Goal: Information Seeking & Learning: Learn about a topic

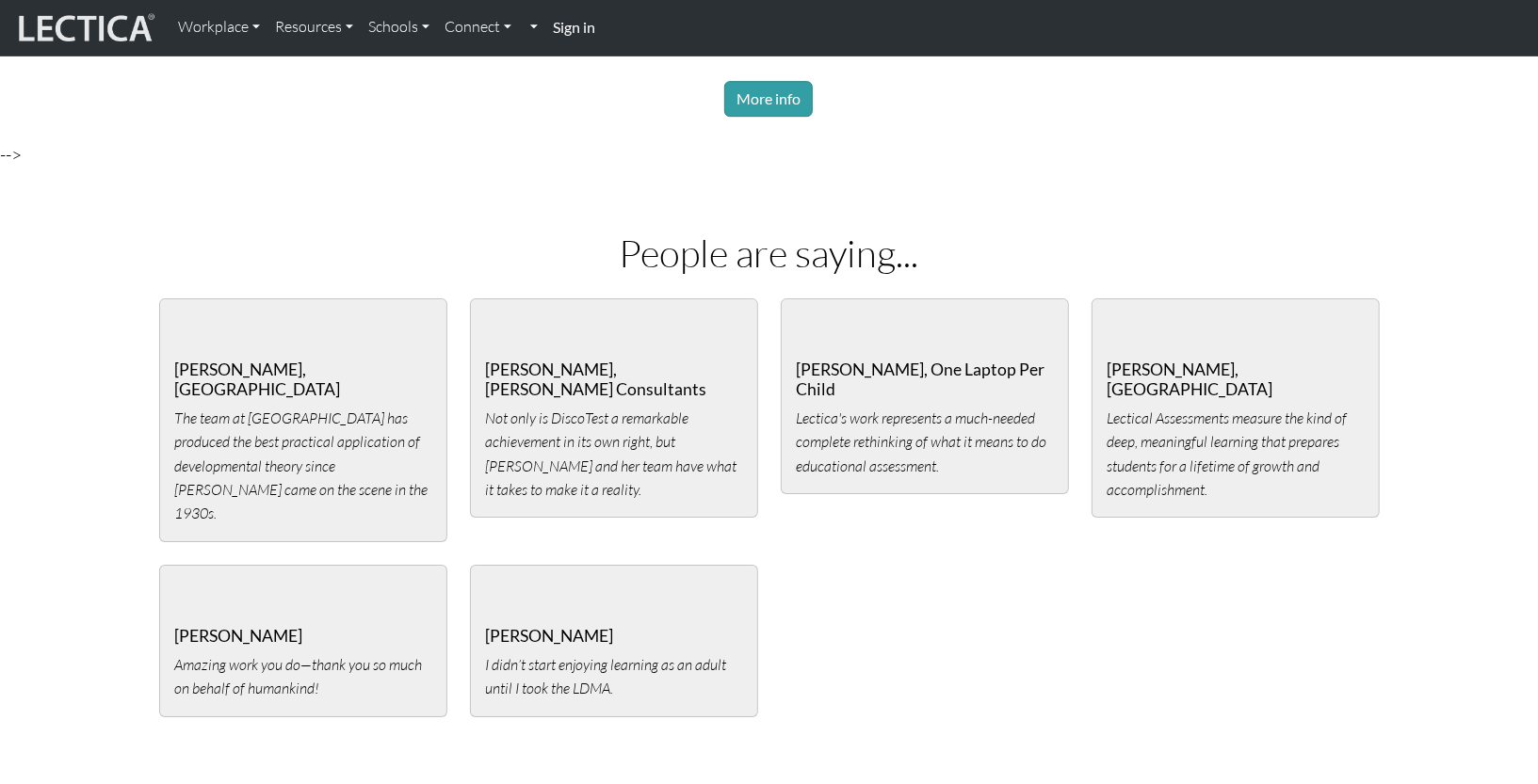
scroll to position [3504, 0]
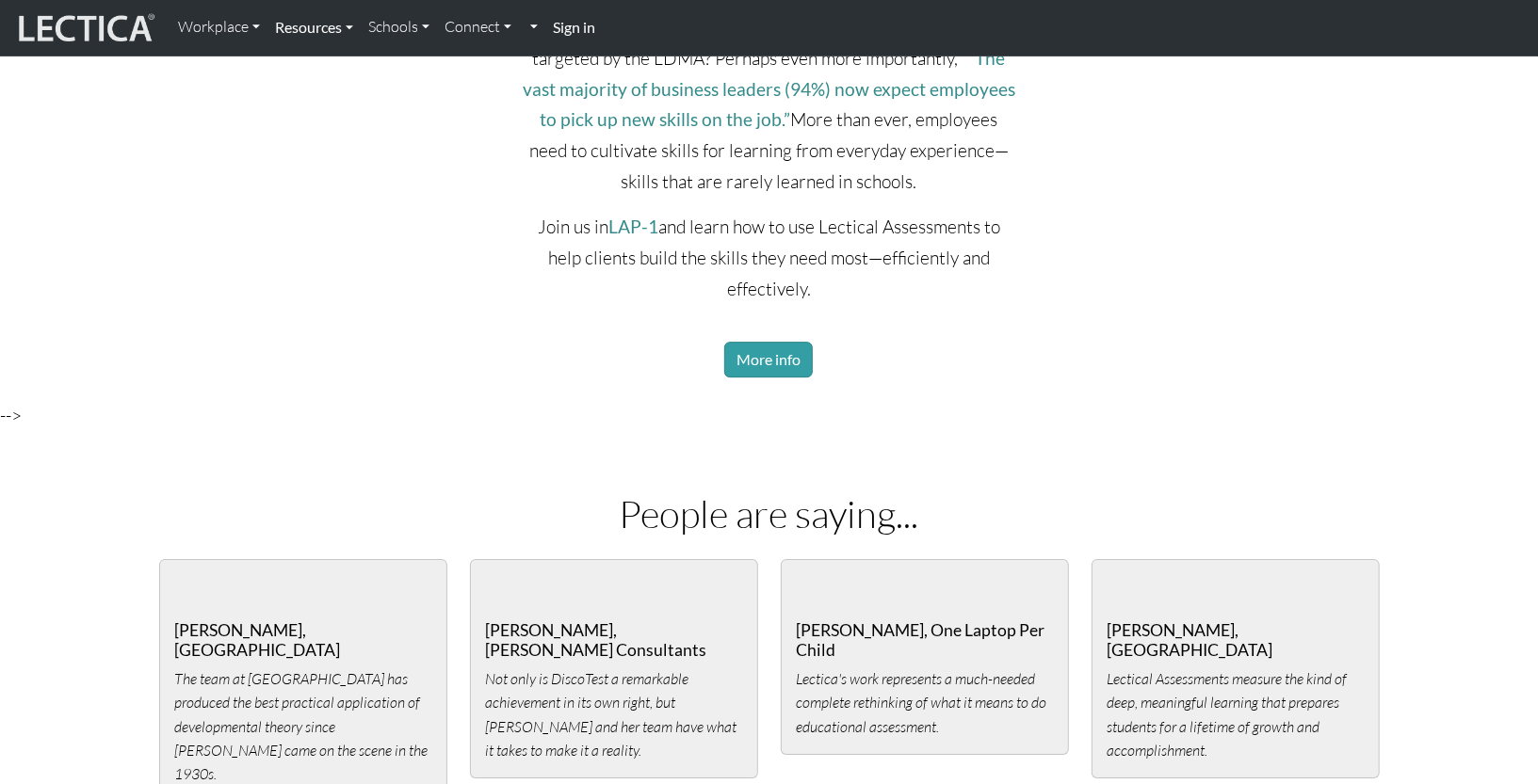
click at [333, 27] on link "Resources" at bounding box center [314, 28] width 93 height 40
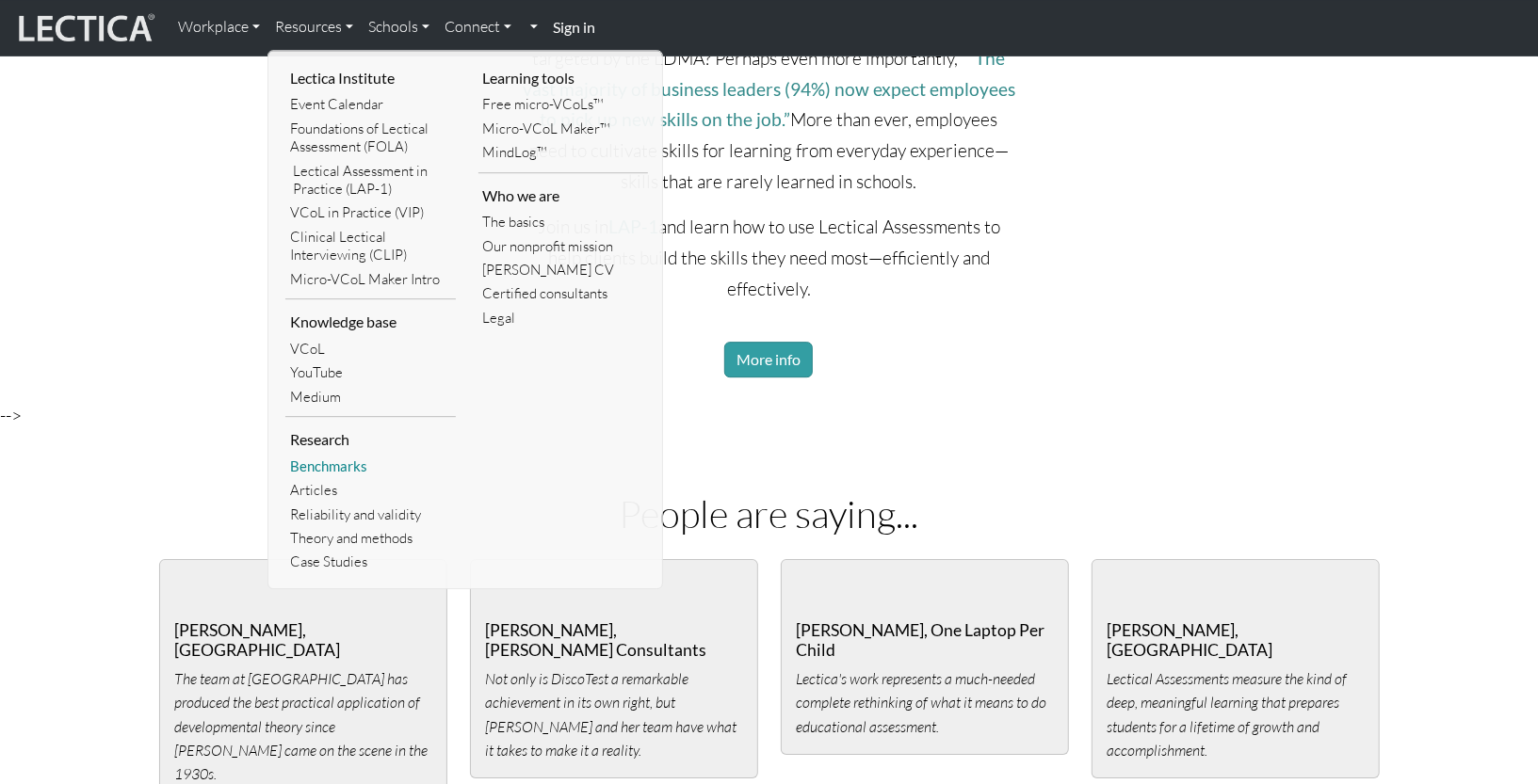
click at [327, 469] on link "Benchmarks" at bounding box center [371, 467] width 171 height 24
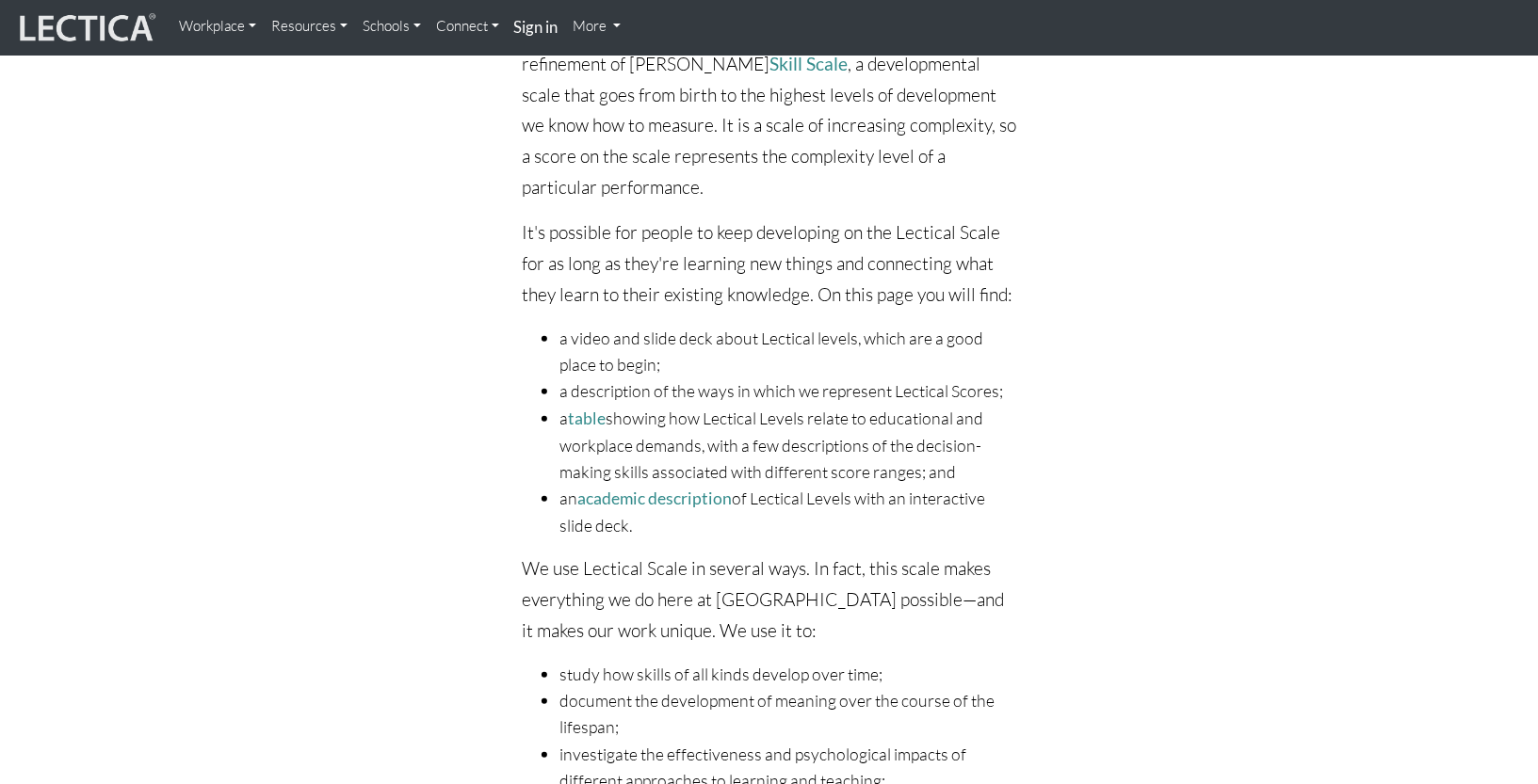
scroll to position [368, 0]
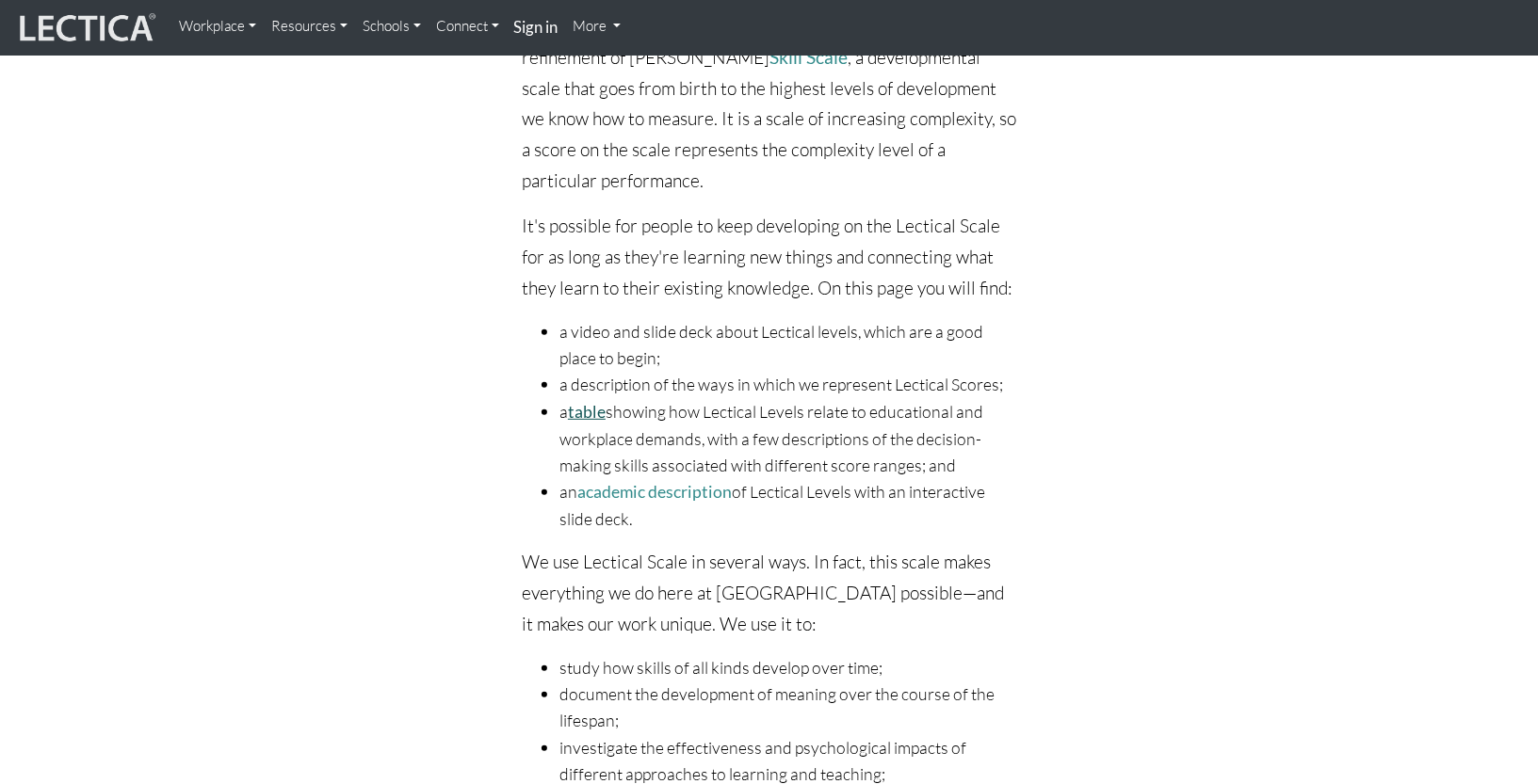
click at [588, 411] on link "table" at bounding box center [587, 412] width 38 height 20
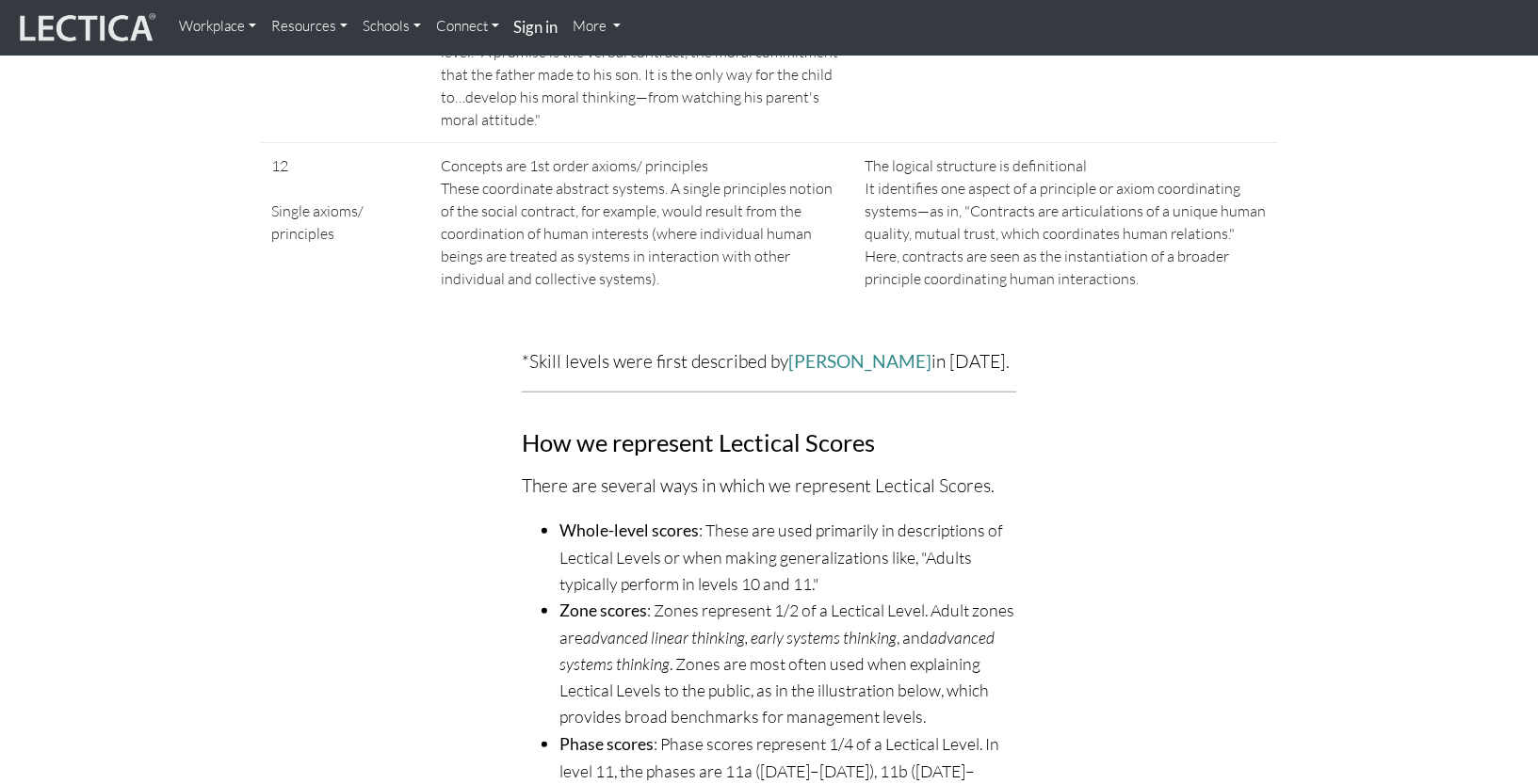
scroll to position [4568, 0]
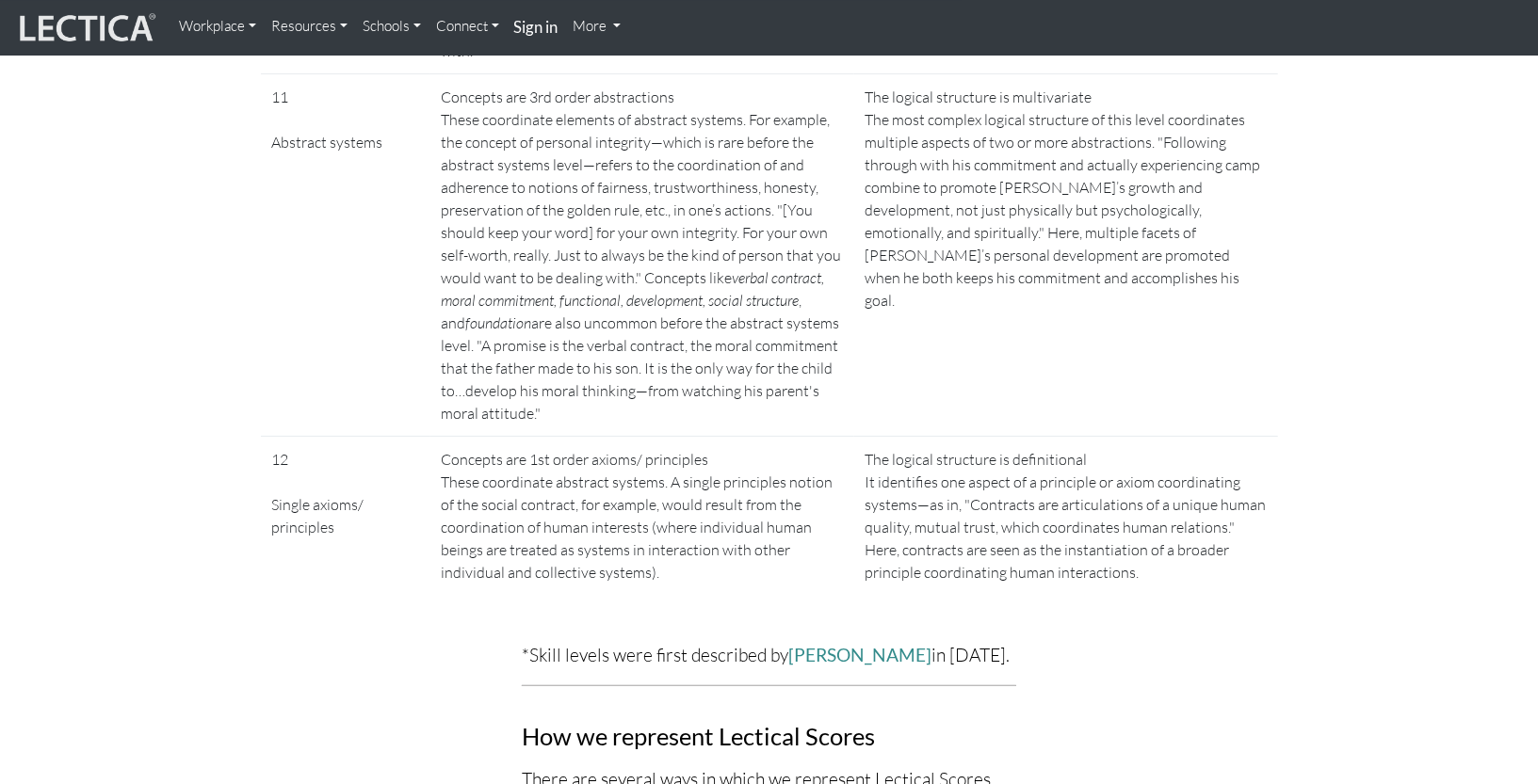
click at [324, 29] on link "Resources" at bounding box center [309, 27] width 91 height 38
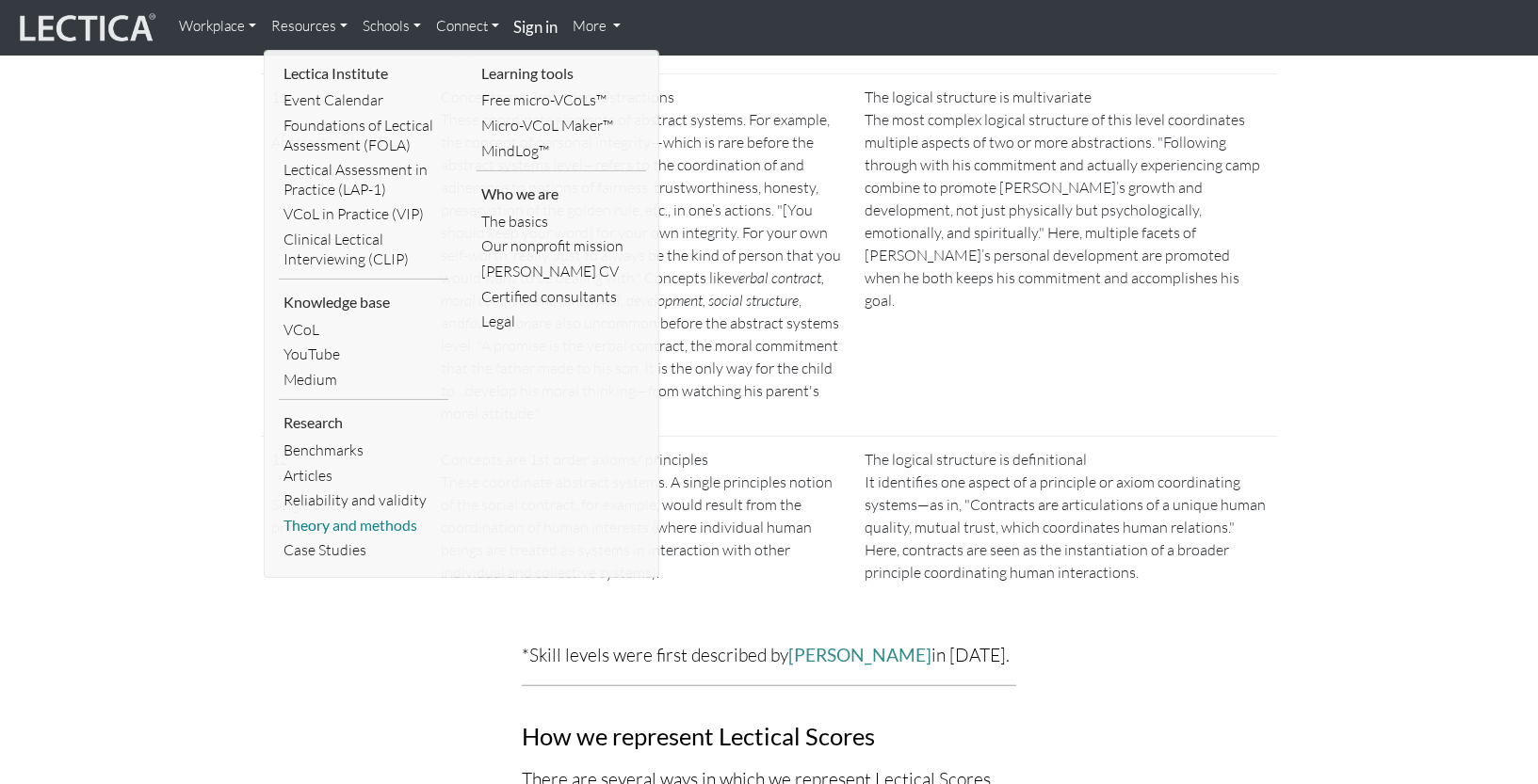
click at [332, 524] on link "Theory and methods" at bounding box center [363, 526] width 170 height 26
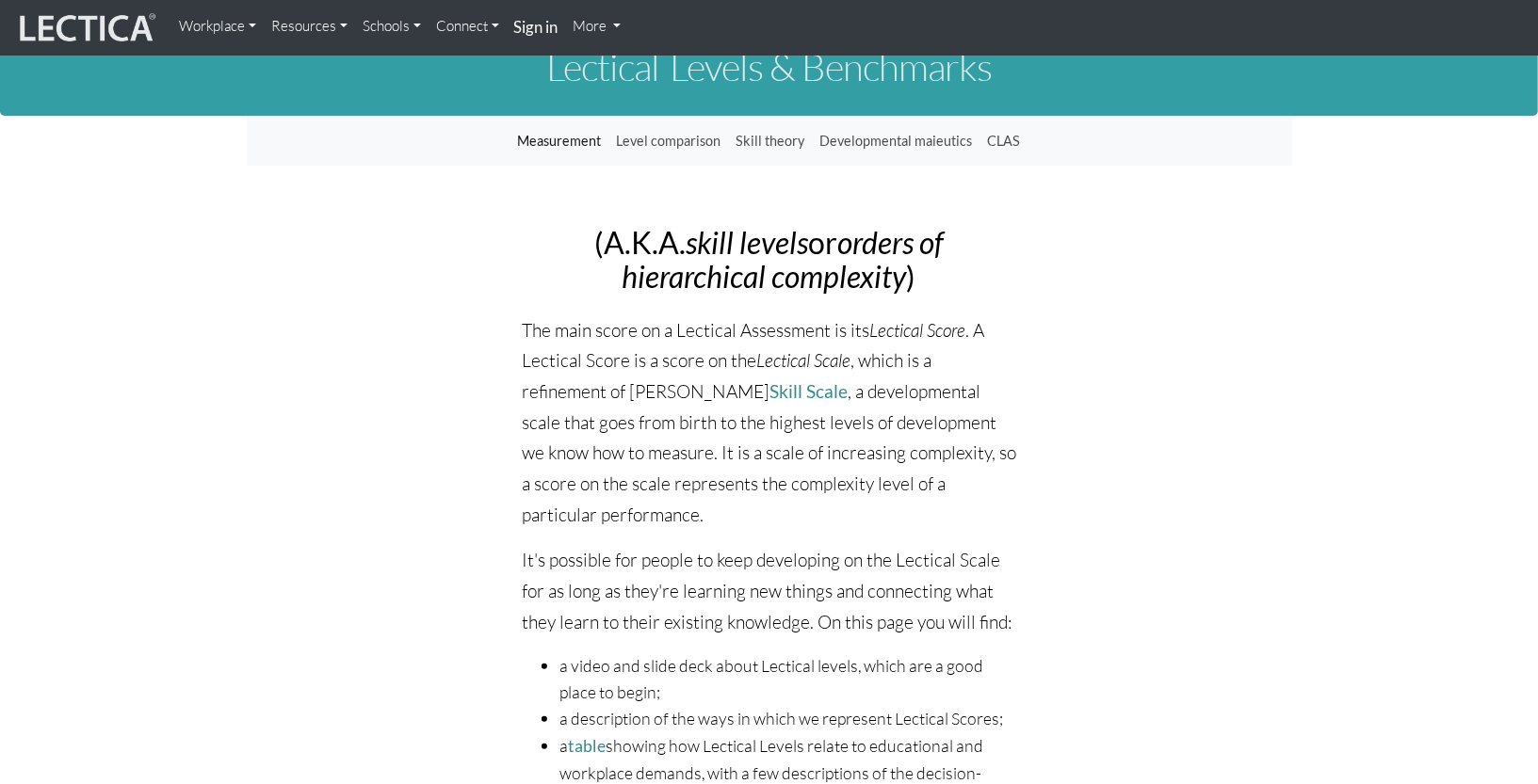
scroll to position [0, 0]
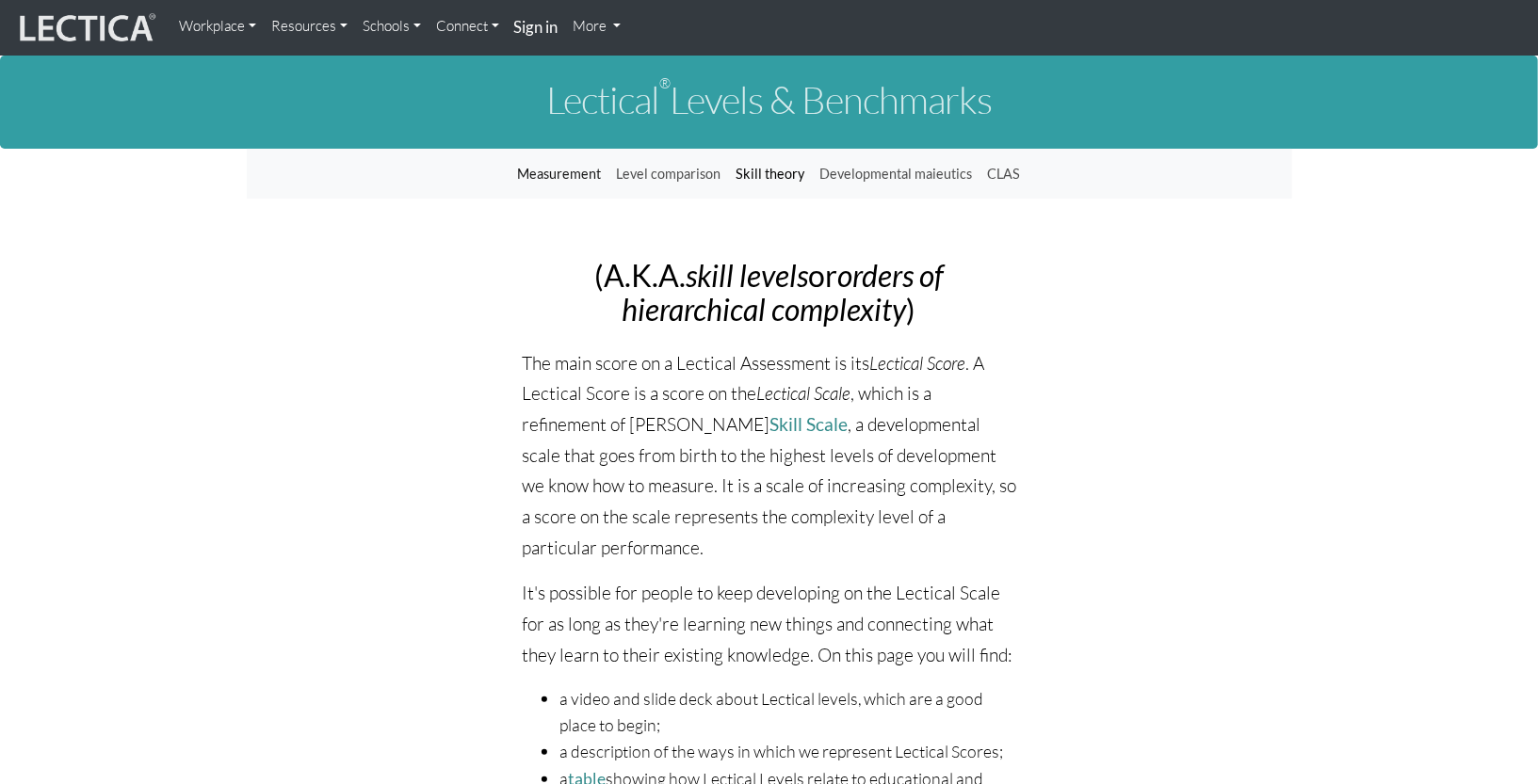
click at [769, 179] on link "Skill theory" at bounding box center [770, 174] width 84 height 36
